Goal: Check status: Check status

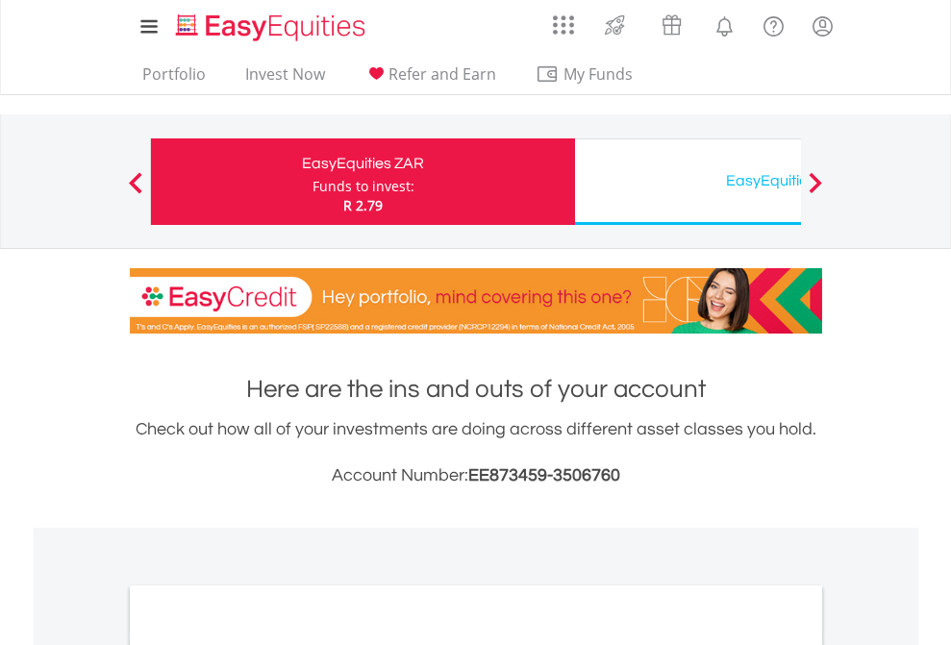
click at [312, 182] on div "Funds to invest:" at bounding box center [363, 186] width 102 height 19
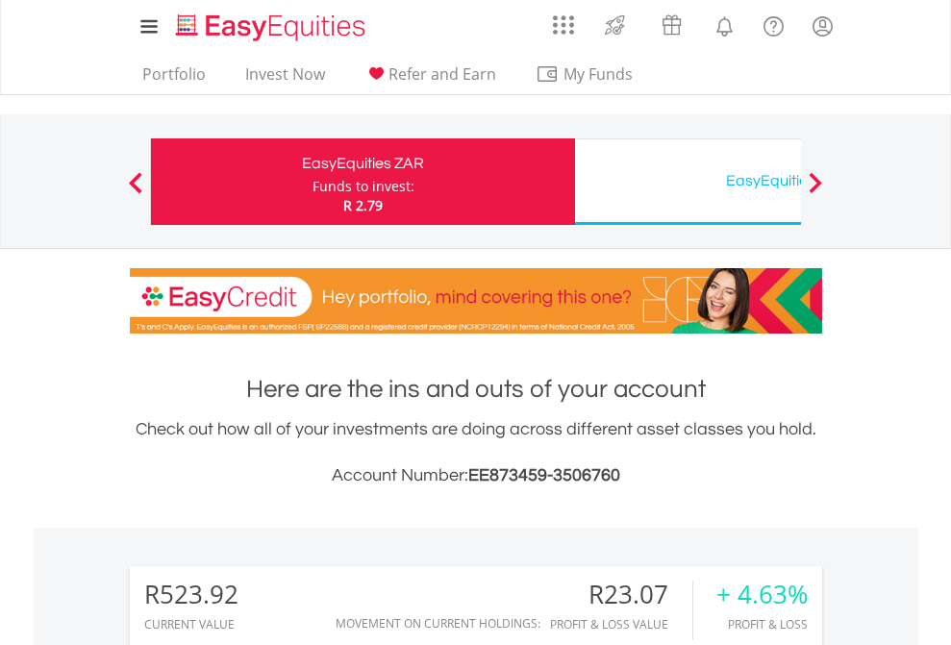
scroll to position [185, 302]
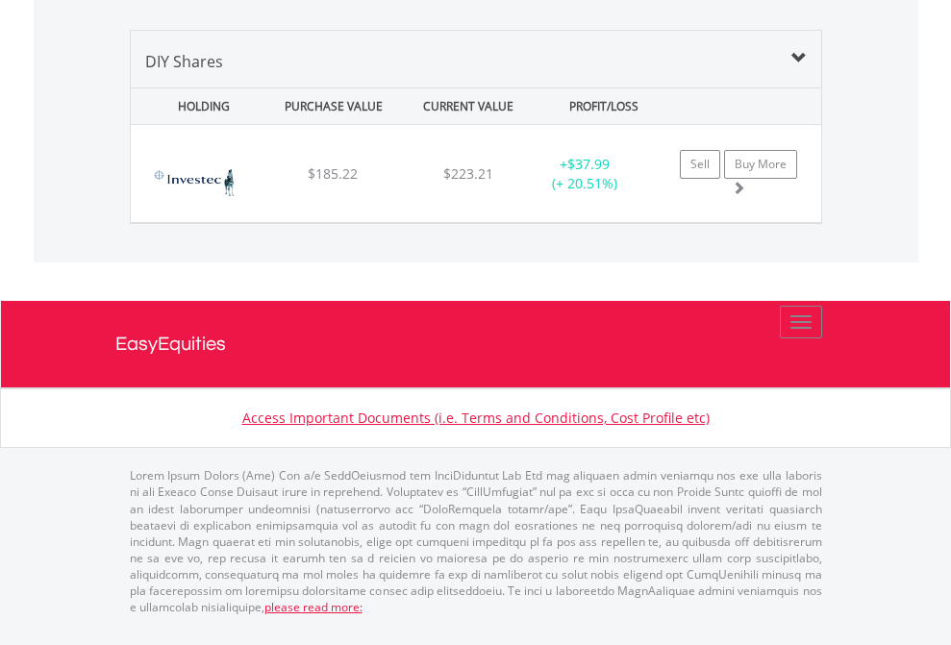
scroll to position [2139, 0]
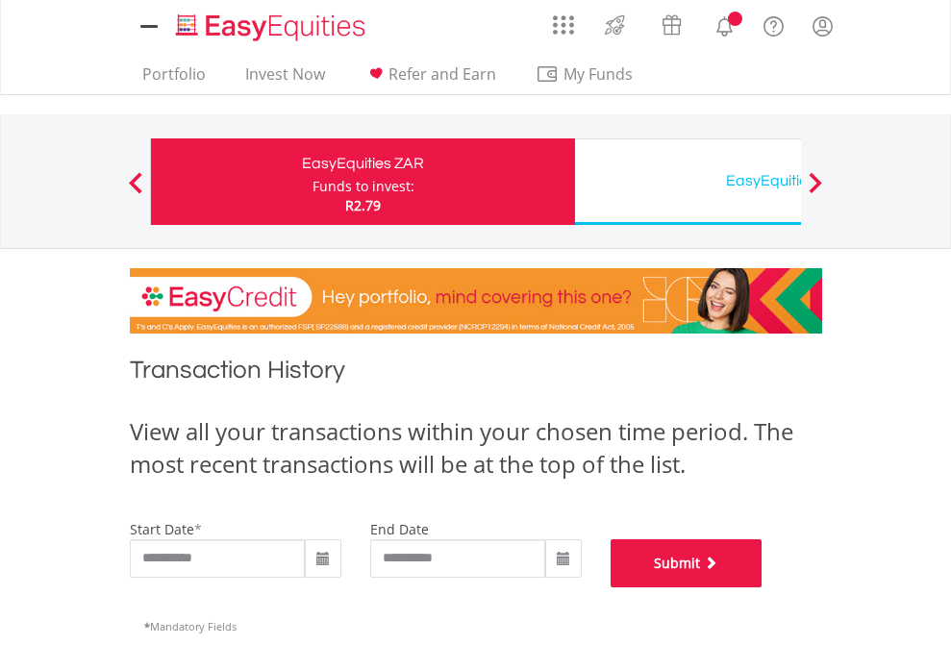
click at [762, 587] on button "Submit" at bounding box center [686, 563] width 152 height 48
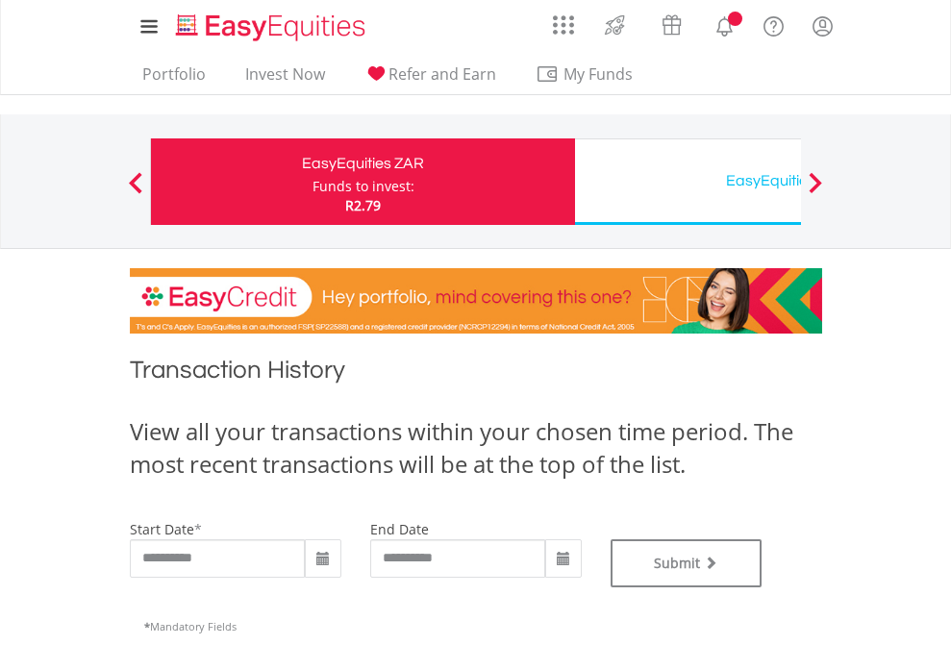
click at [687, 182] on div "EasyEquities USD" at bounding box center [786, 180] width 401 height 27
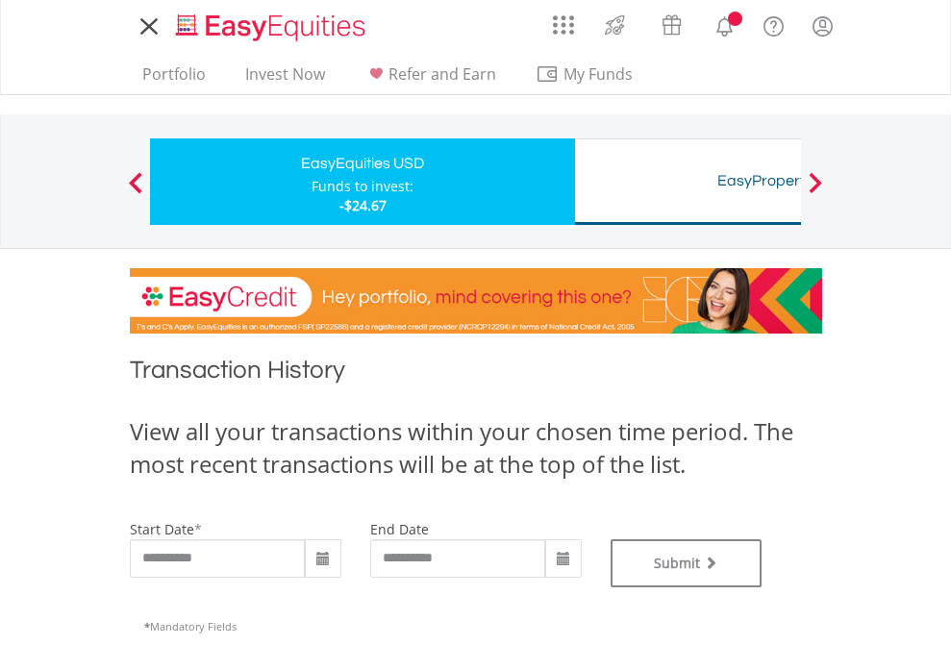
type input "**********"
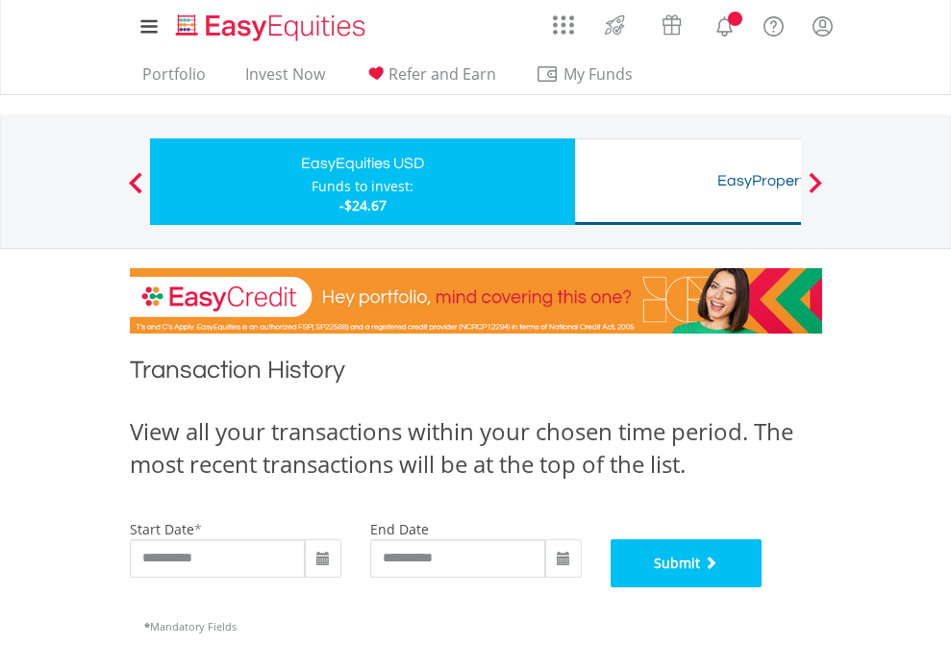
click at [762, 587] on button "Submit" at bounding box center [686, 563] width 152 height 48
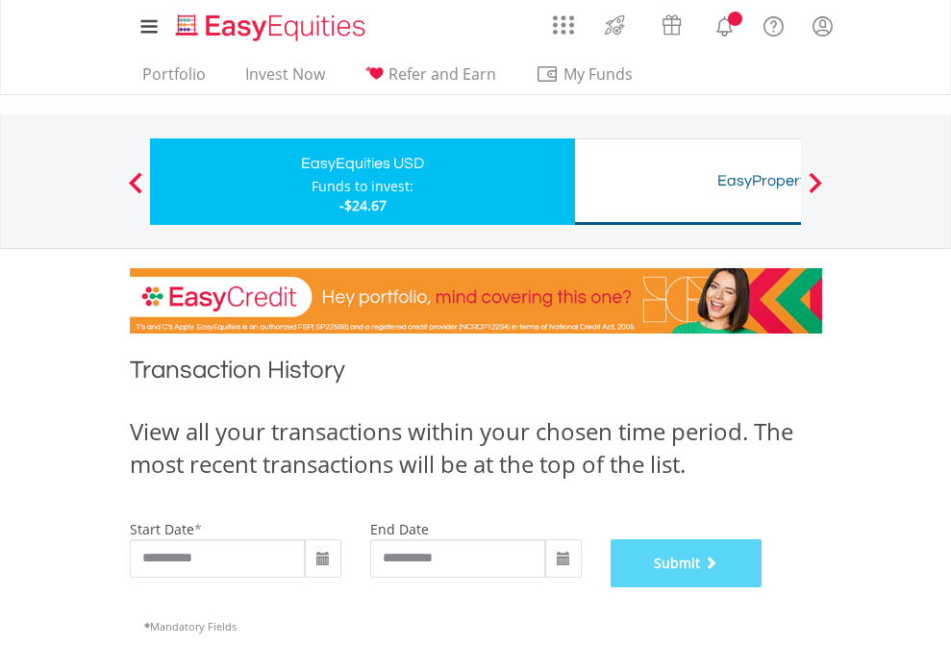
scroll to position [780, 0]
